Goal: Book appointment/travel/reservation

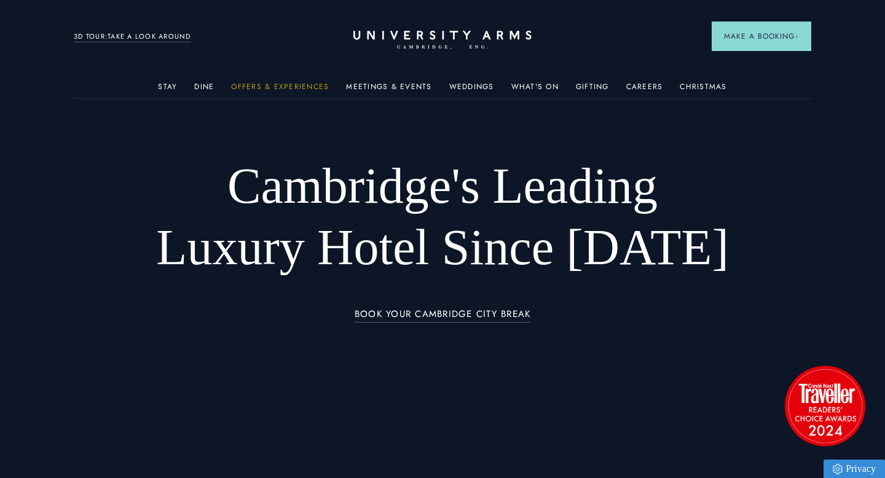
click at [290, 87] on link "Offers & Experiences" at bounding box center [280, 90] width 98 height 16
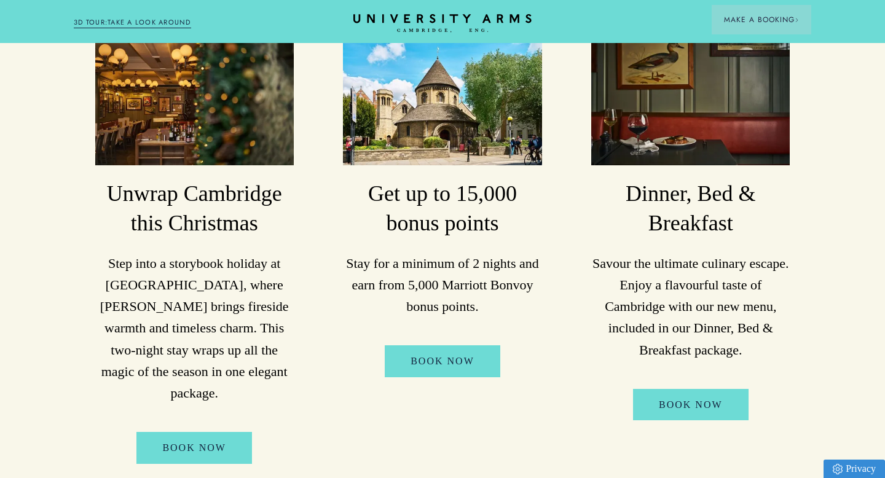
scroll to position [352, 0]
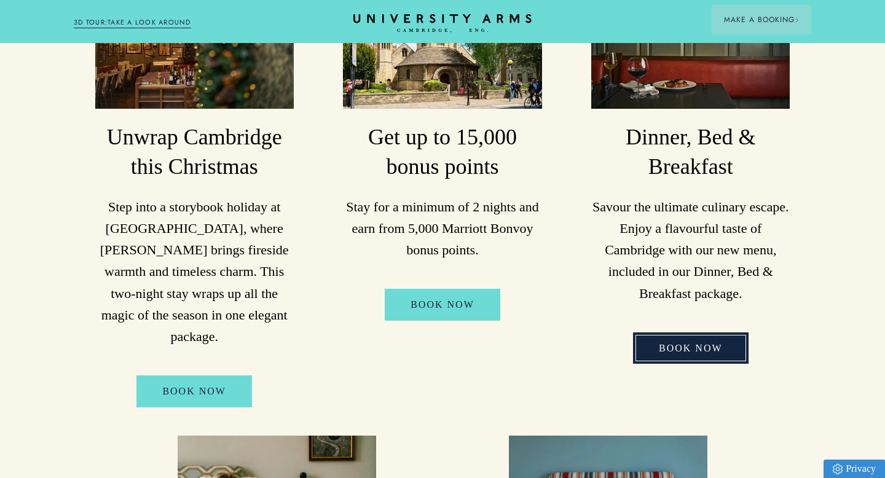
click at [704, 333] on link "Book Now" at bounding box center [691, 349] width 116 height 32
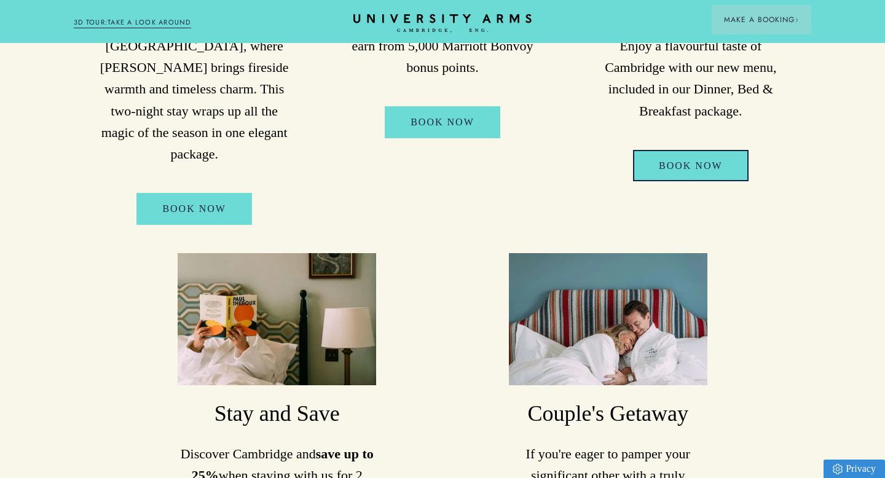
scroll to position [330, 0]
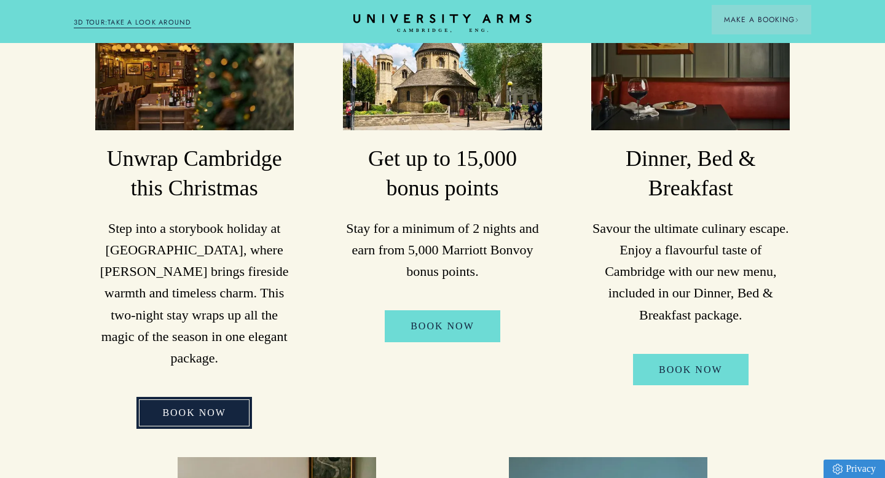
click at [193, 397] on link "BOOK NOW" at bounding box center [194, 413] width 116 height 32
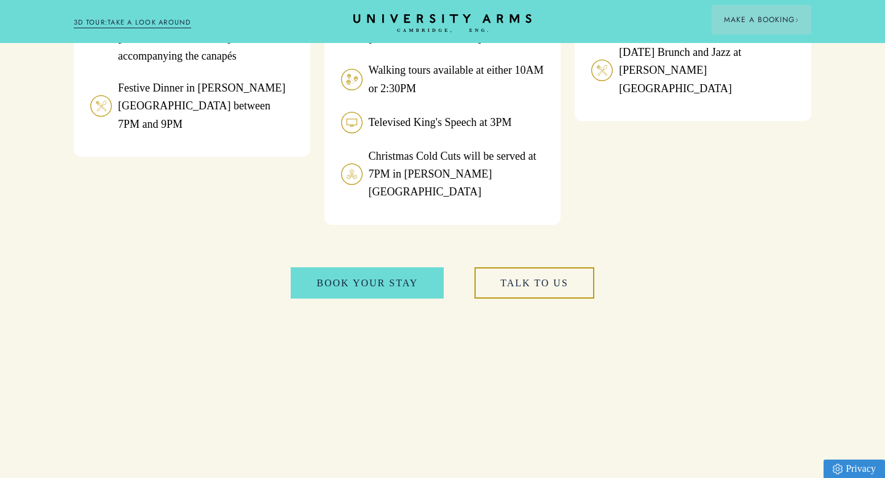
scroll to position [1452, 0]
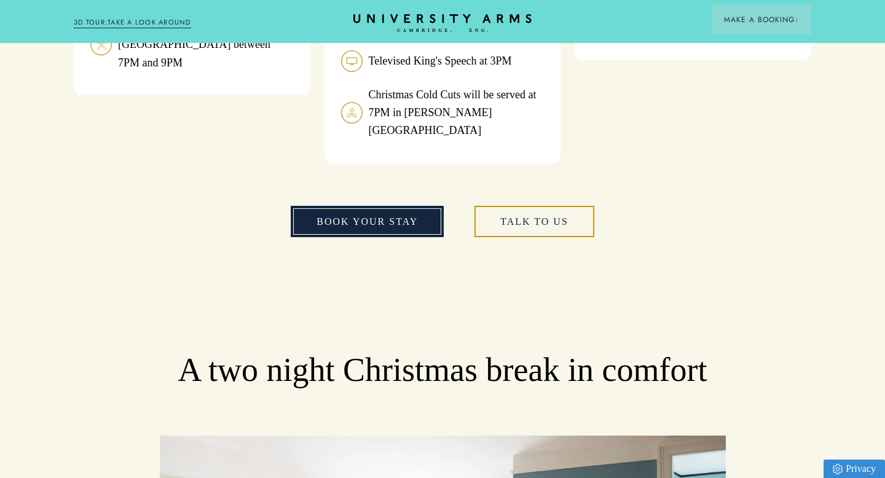
click at [371, 206] on link "book your stay" at bounding box center [367, 222] width 153 height 32
